Goal: Browse casually: Explore the website without a specific task or goal

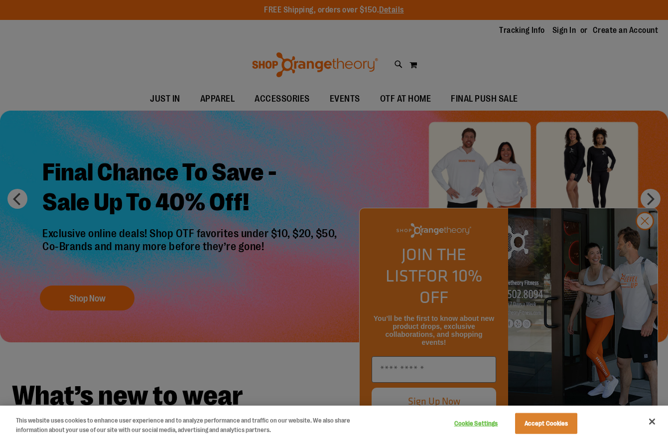
click at [604, 61] on div at bounding box center [334, 220] width 668 height 440
click at [643, 244] on div at bounding box center [334, 220] width 668 height 440
click at [643, 243] on div at bounding box center [334, 220] width 668 height 440
click at [644, 243] on div at bounding box center [334, 220] width 668 height 440
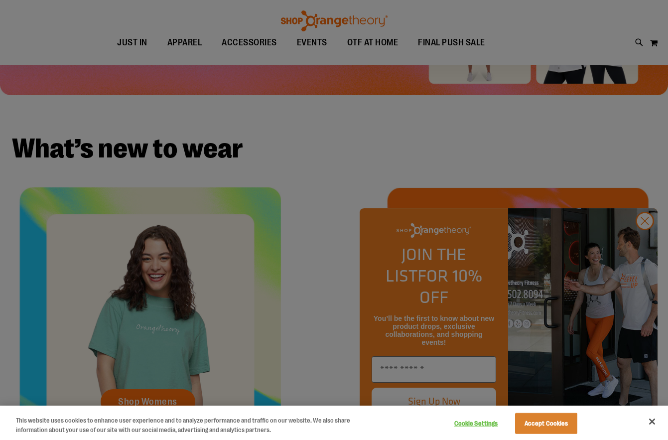
scroll to position [223, 0]
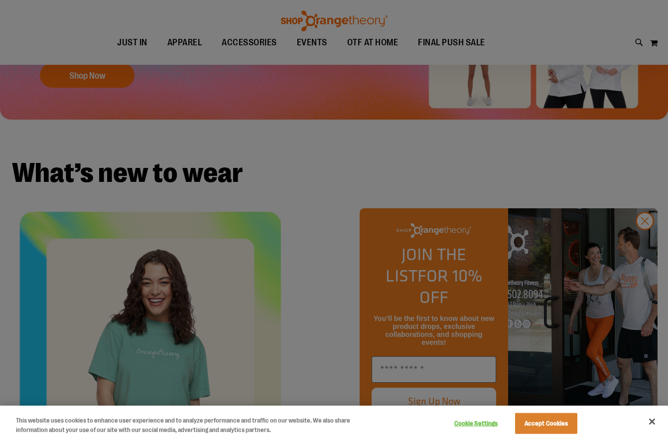
click at [104, 39] on div at bounding box center [334, 220] width 668 height 440
click at [646, 243] on div at bounding box center [334, 220] width 668 height 440
click at [349, 191] on div at bounding box center [334, 220] width 668 height 440
drag, startPoint x: 349, startPoint y: 191, endPoint x: 288, endPoint y: 193, distance: 60.8
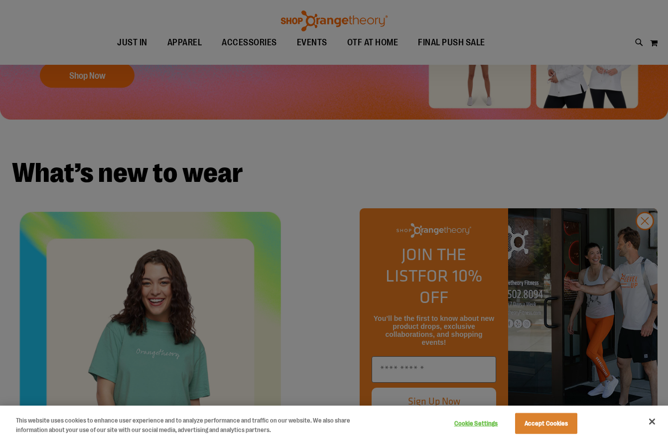
click at [288, 193] on div at bounding box center [334, 220] width 668 height 440
click at [228, 41] on div at bounding box center [334, 220] width 668 height 440
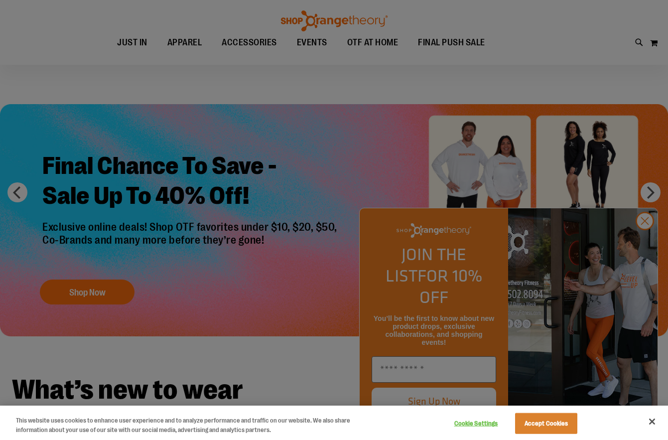
scroll to position [0, 0]
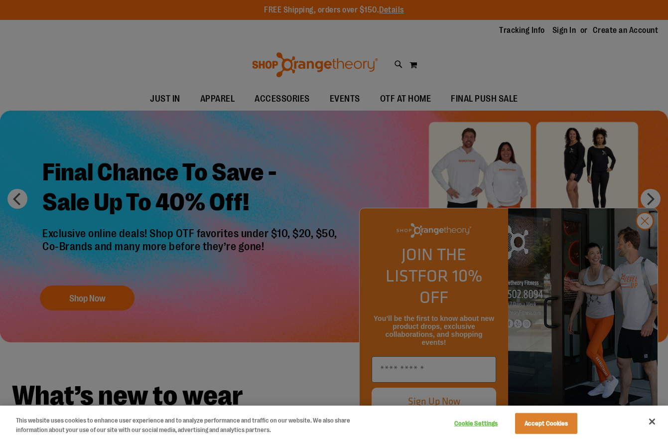
click at [642, 243] on div at bounding box center [334, 220] width 668 height 440
click at [652, 422] on button "Close" at bounding box center [652, 421] width 22 height 22
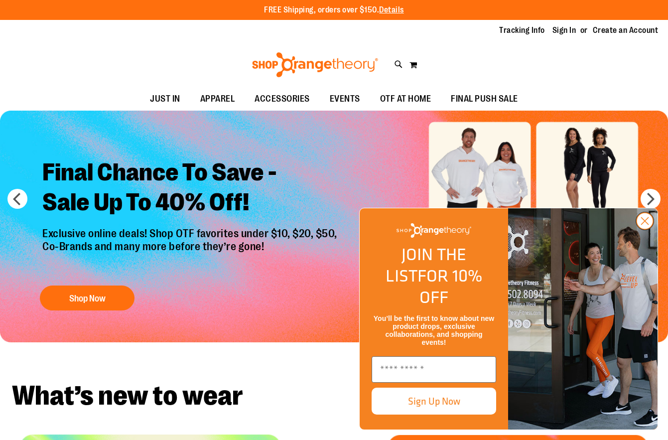
click at [648, 229] on circle "Close dialog" at bounding box center [644, 221] width 16 height 16
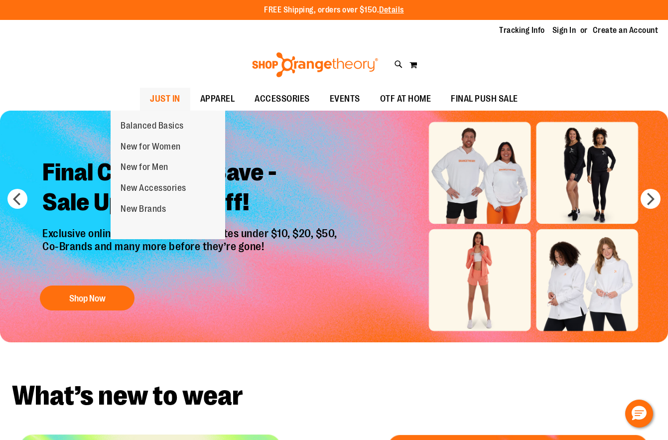
click at [150, 99] on span "JUST IN" at bounding box center [165, 99] width 30 height 22
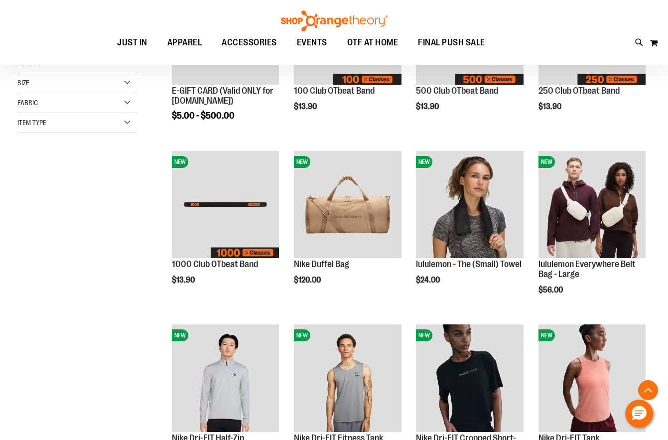
scroll to position [249, 0]
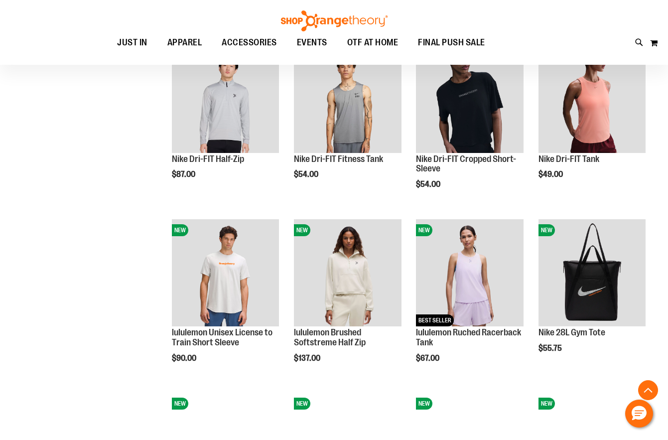
scroll to position [597, 0]
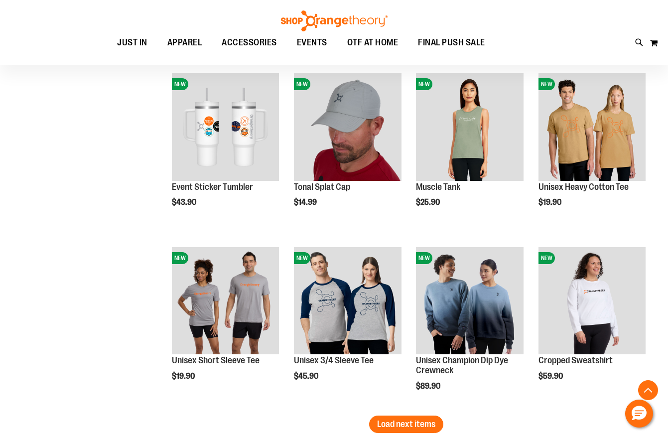
scroll to position [1394, 0]
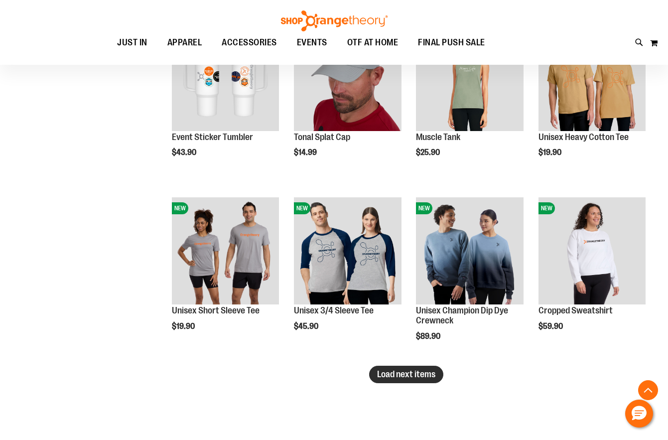
click at [406, 375] on span "Load next items" at bounding box center [406, 374] width 58 height 10
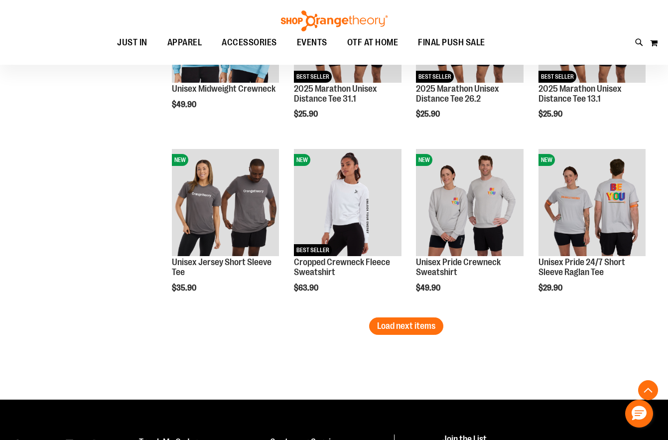
scroll to position [1992, 0]
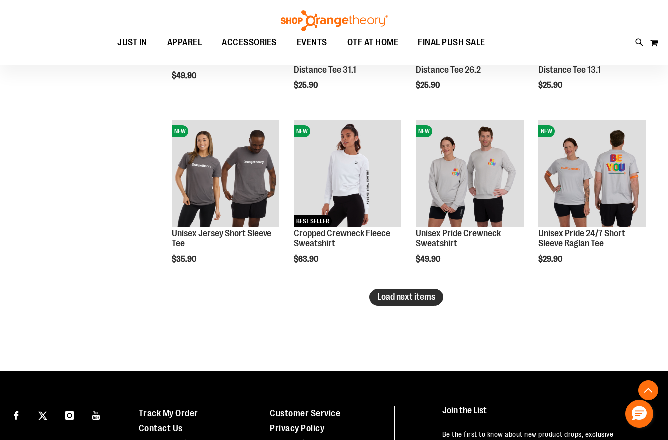
click at [418, 297] on span "Load next items" at bounding box center [406, 297] width 58 height 10
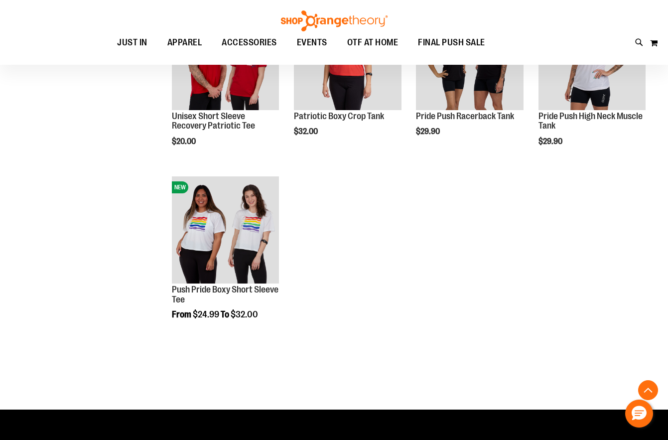
scroll to position [2290, 0]
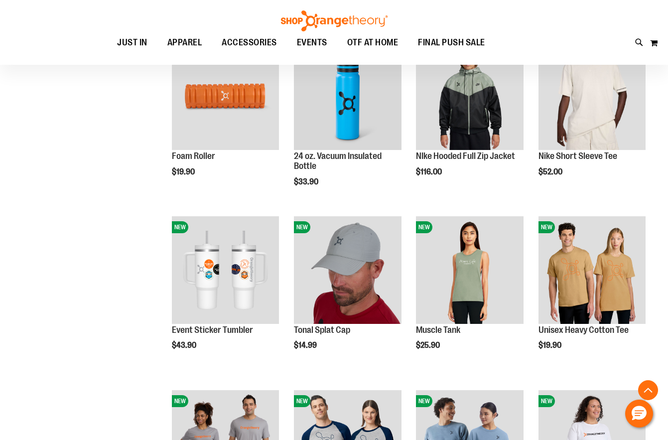
scroll to position [1195, 0]
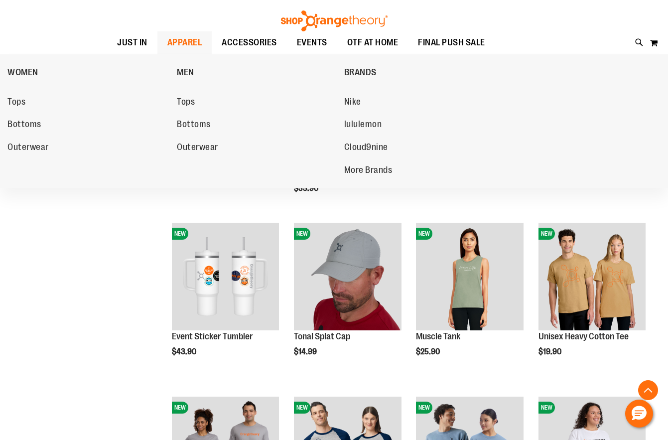
click at [167, 44] on span "APPAREL" at bounding box center [184, 42] width 35 height 22
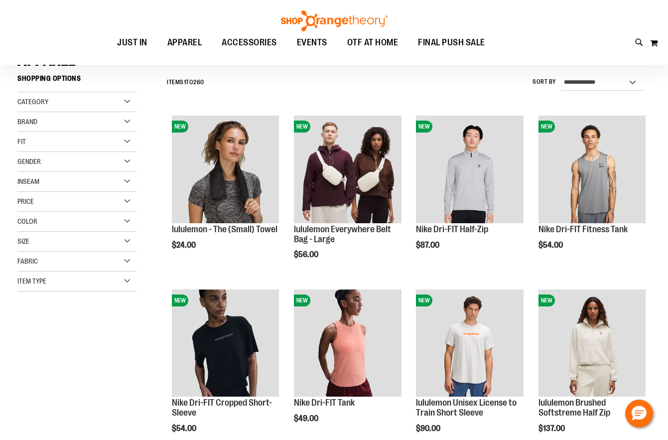
scroll to position [99, 0]
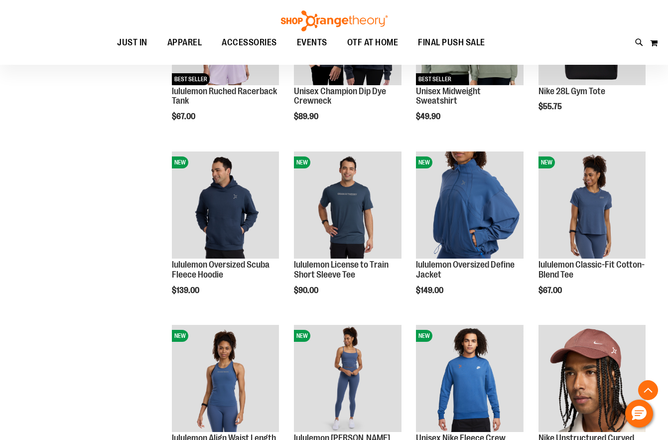
scroll to position [597, 0]
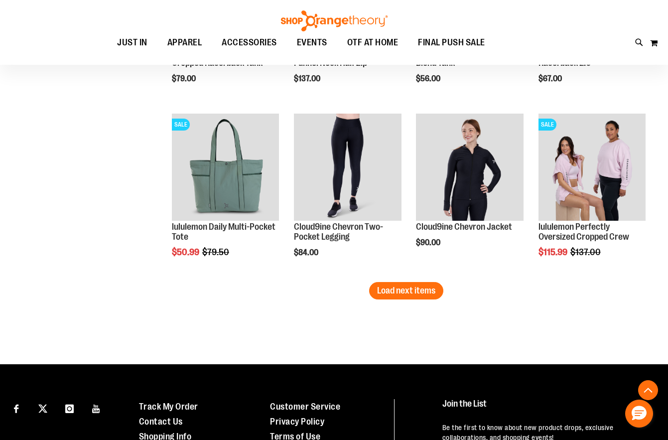
scroll to position [1494, 0]
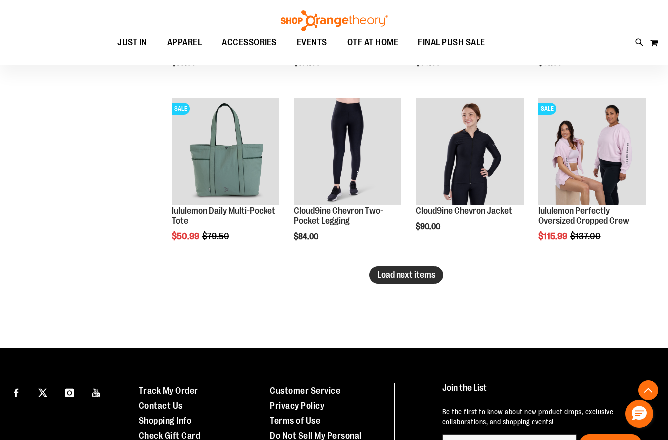
click at [422, 270] on span "Load next items" at bounding box center [406, 274] width 58 height 10
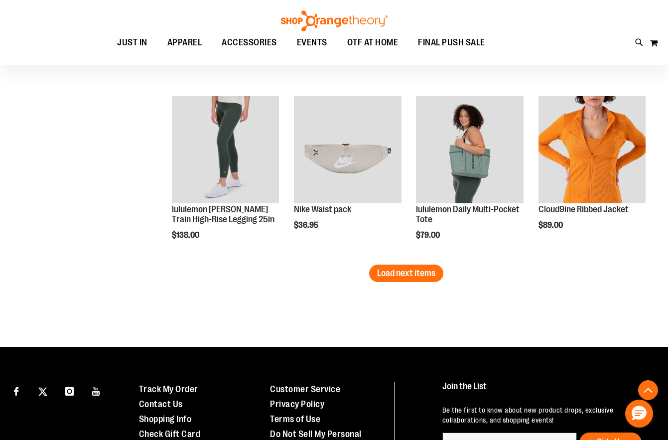
scroll to position [2041, 0]
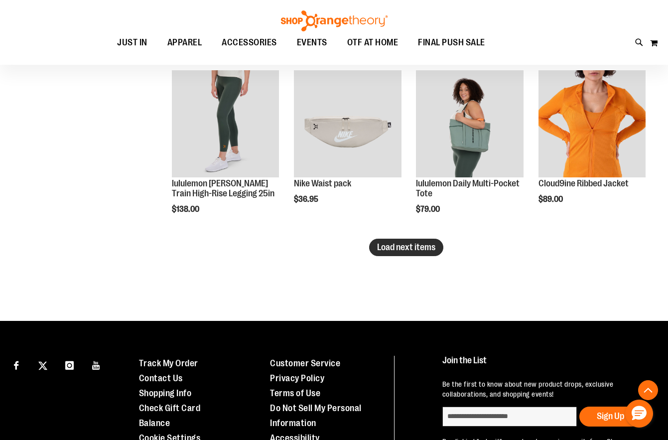
click at [389, 248] on span "Load next items" at bounding box center [406, 247] width 58 height 10
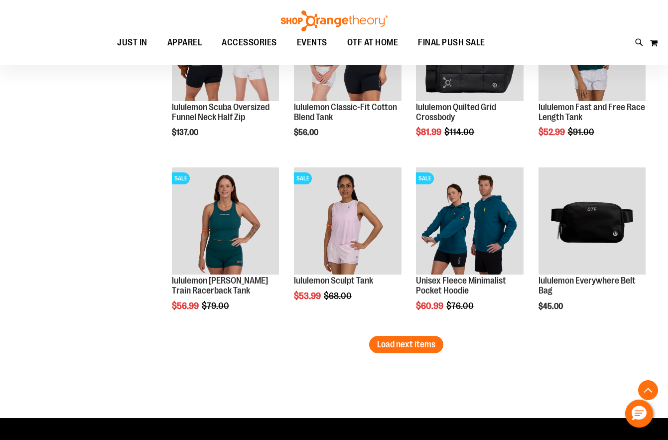
scroll to position [2490, 0]
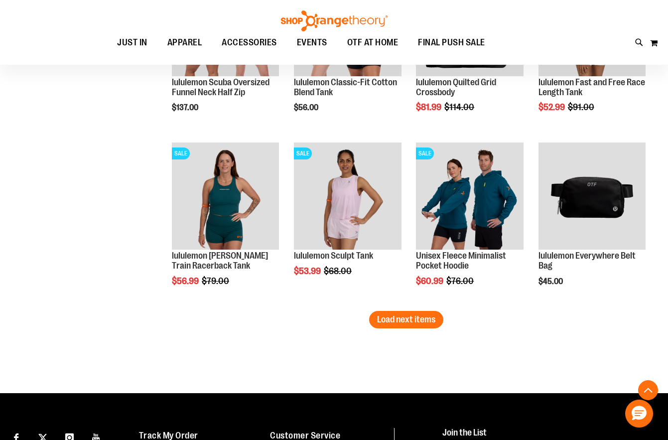
click at [394, 321] on span "Load next items" at bounding box center [406, 319] width 58 height 10
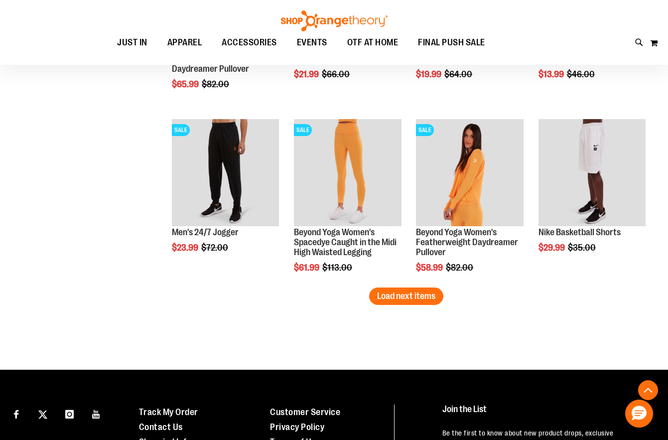
scroll to position [3037, 0]
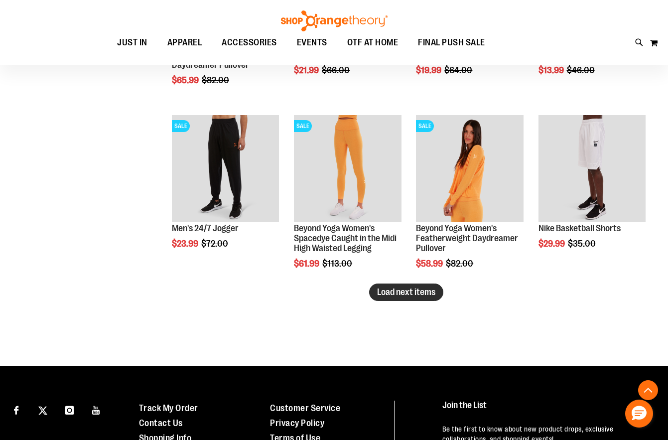
click at [425, 294] on span "Load next items" at bounding box center [406, 292] width 58 height 10
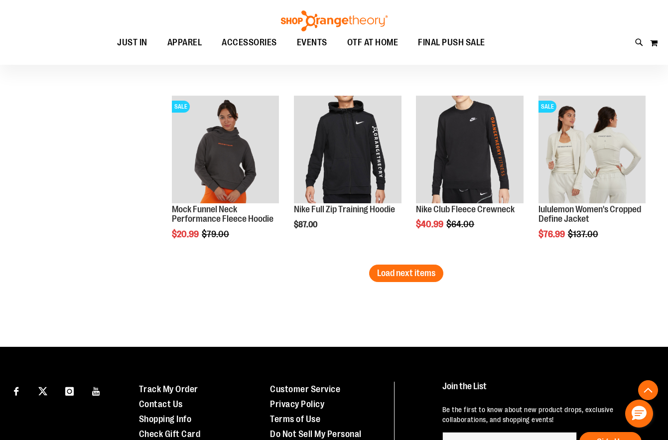
scroll to position [3585, 0]
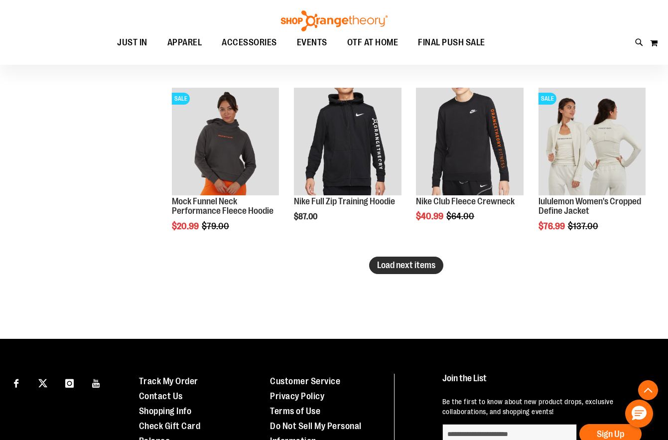
click at [410, 263] on span "Load next items" at bounding box center [406, 265] width 58 height 10
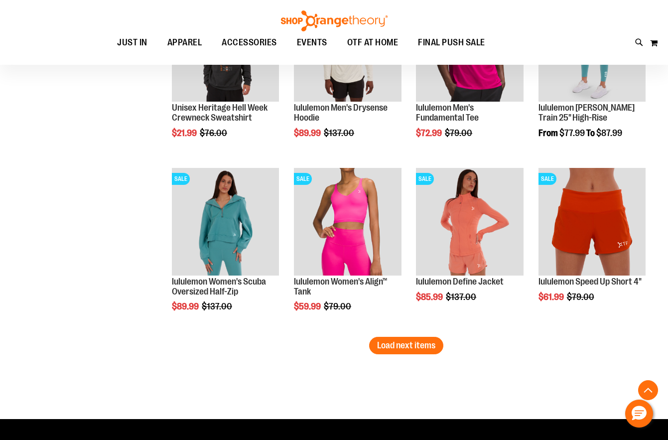
scroll to position [4033, 0]
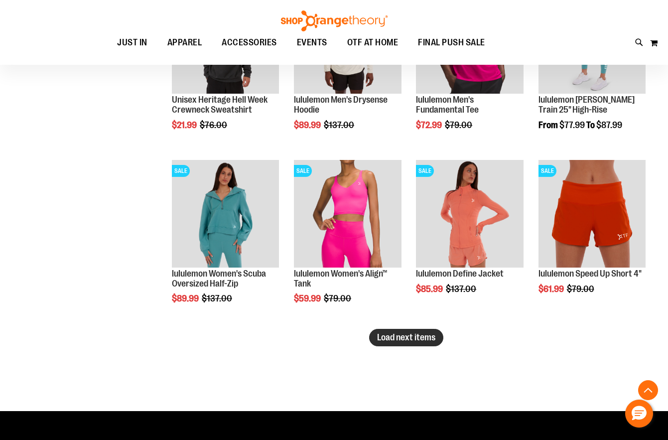
click at [410, 335] on span "Load next items" at bounding box center [406, 337] width 58 height 10
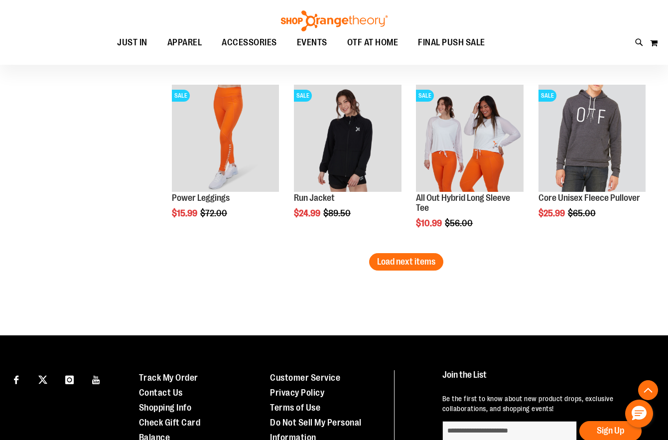
scroll to position [4631, 0]
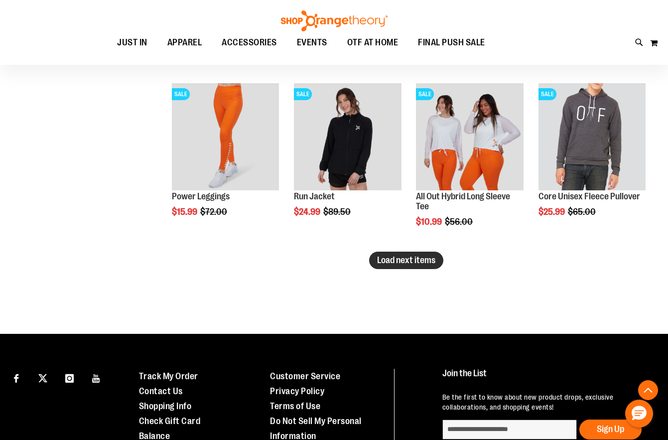
click at [389, 261] on span "Load next items" at bounding box center [406, 260] width 58 height 10
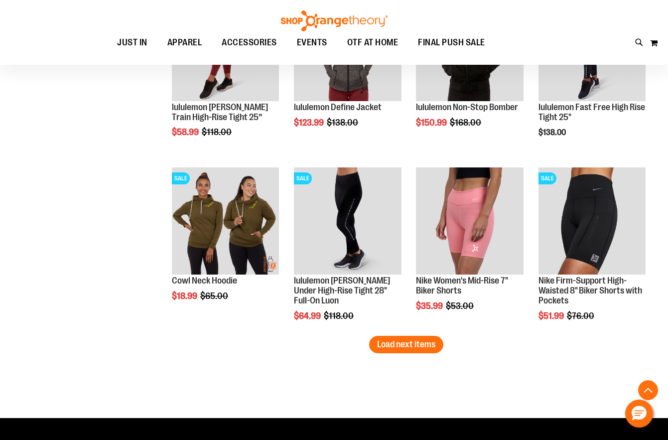
scroll to position [5079, 0]
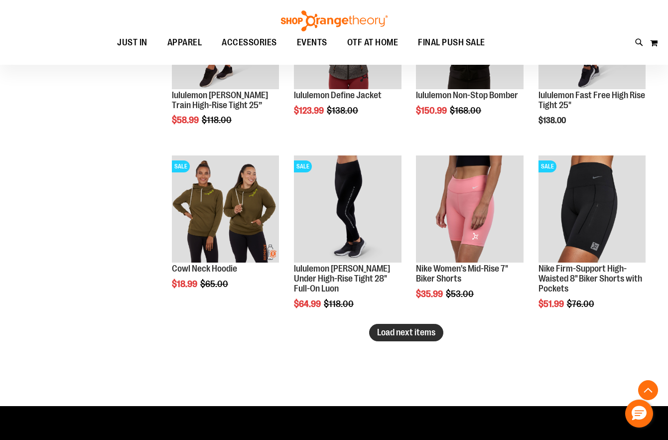
click at [385, 334] on span "Load next items" at bounding box center [406, 332] width 58 height 10
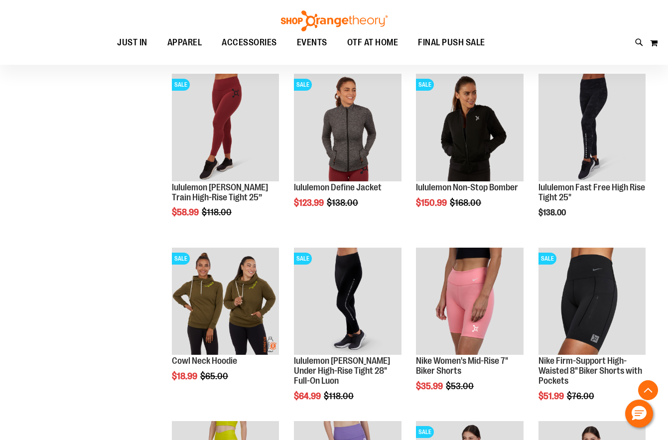
scroll to position [4980, 0]
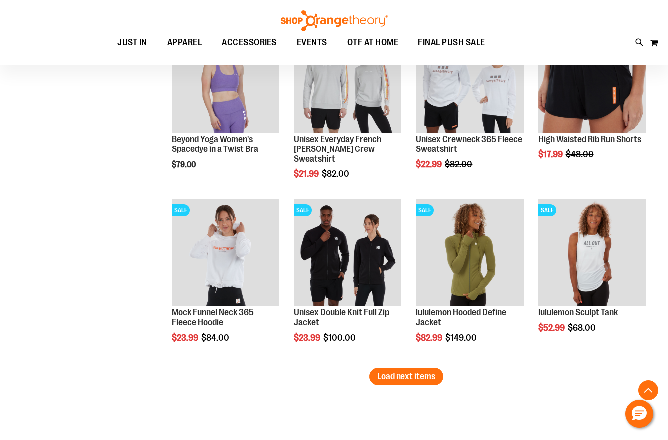
scroll to position [5577, 0]
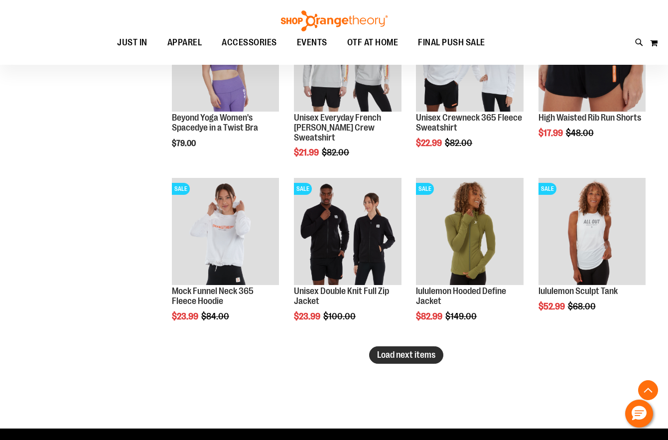
click at [414, 355] on span "Load next items" at bounding box center [406, 355] width 58 height 10
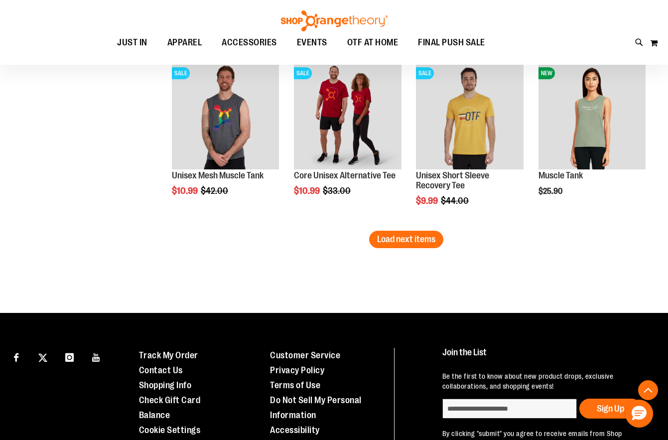
scroll to position [6225, 0]
